Goal: Check status: Check status

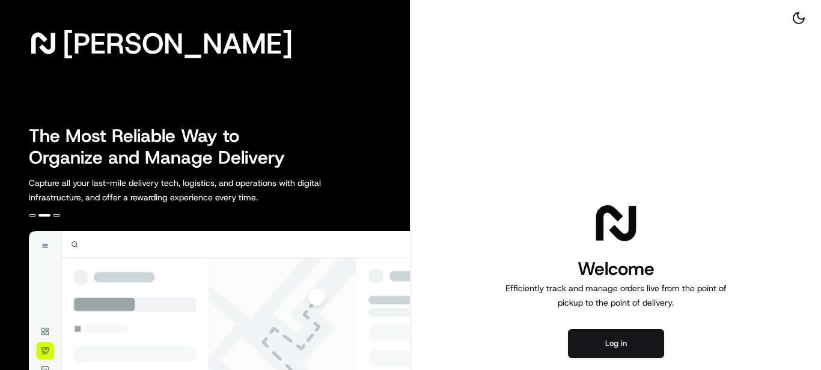
click at [596, 339] on button "Log in" at bounding box center [616, 343] width 96 height 29
